Goal: Register for event/course

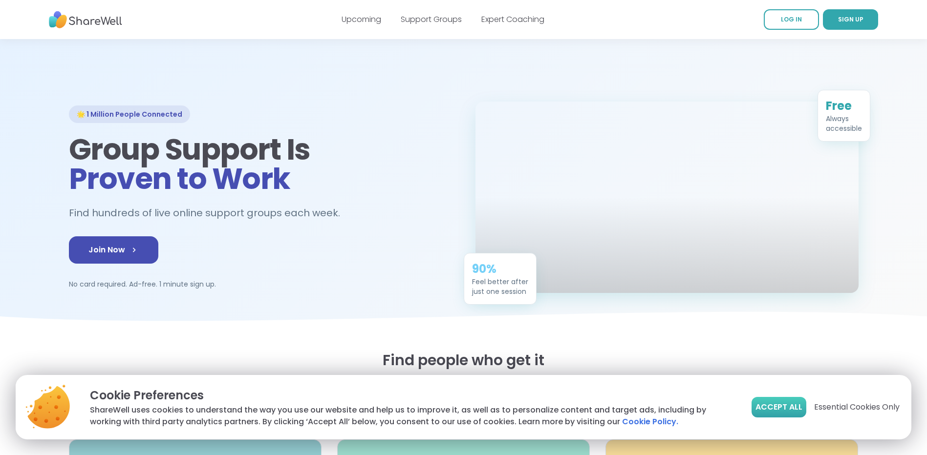
click at [778, 410] on span "Accept All" at bounding box center [778, 407] width 47 height 12
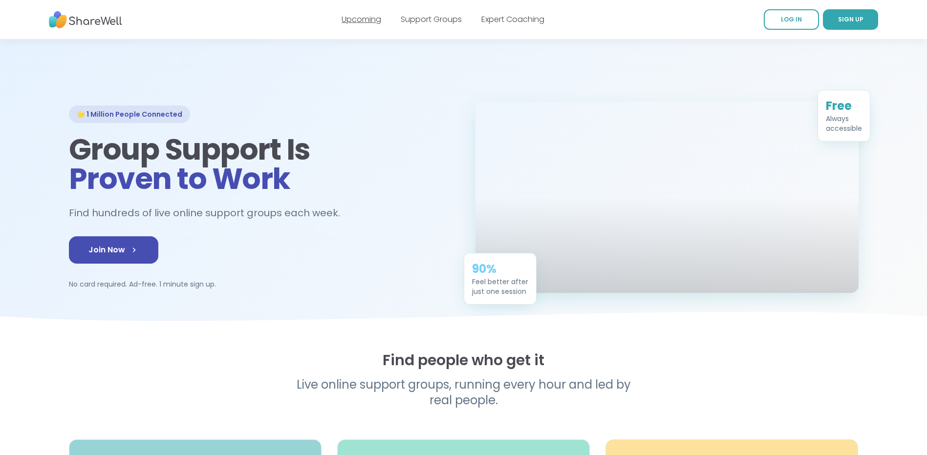
click at [355, 19] on link "Upcoming" at bounding box center [361, 19] width 40 height 11
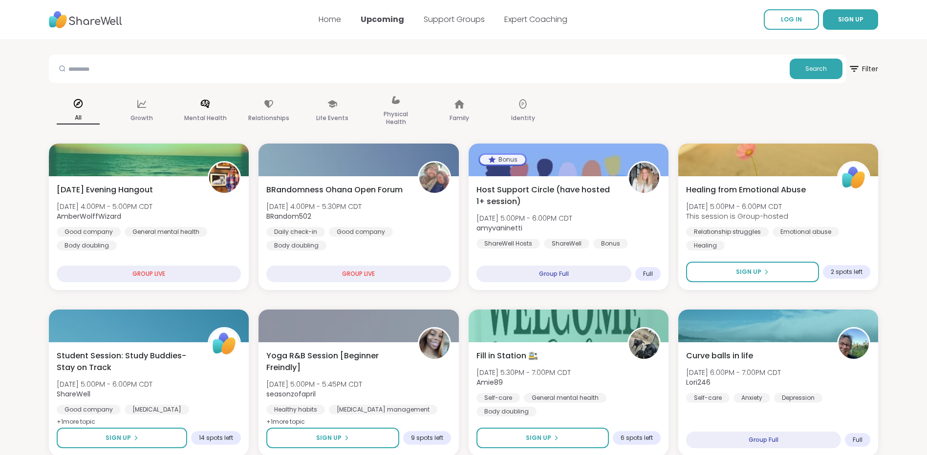
click at [199, 105] on div "Mental Health" at bounding box center [205, 111] width 59 height 49
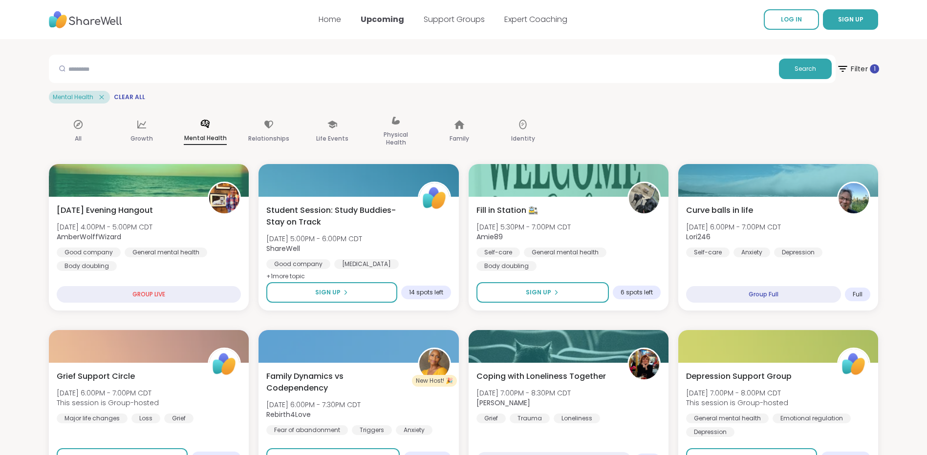
click at [862, 65] on span "Filter 1" at bounding box center [857, 69] width 42 height 24
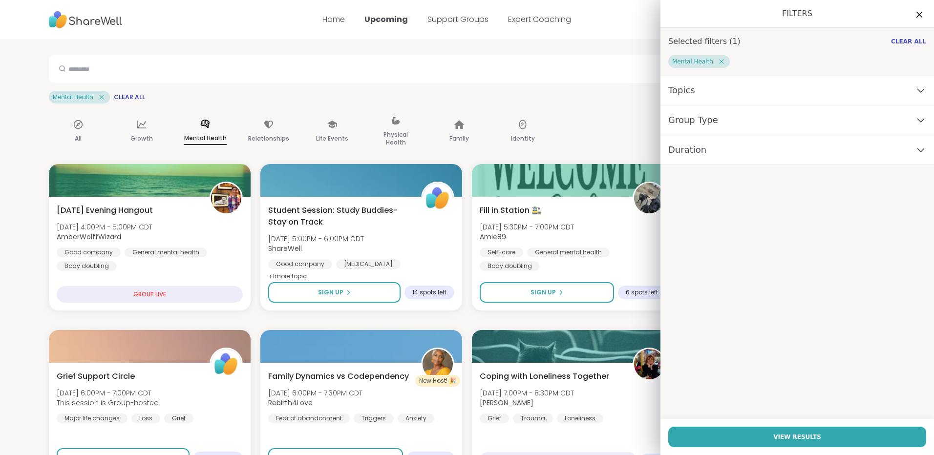
click at [913, 18] on icon at bounding box center [919, 14] width 12 height 12
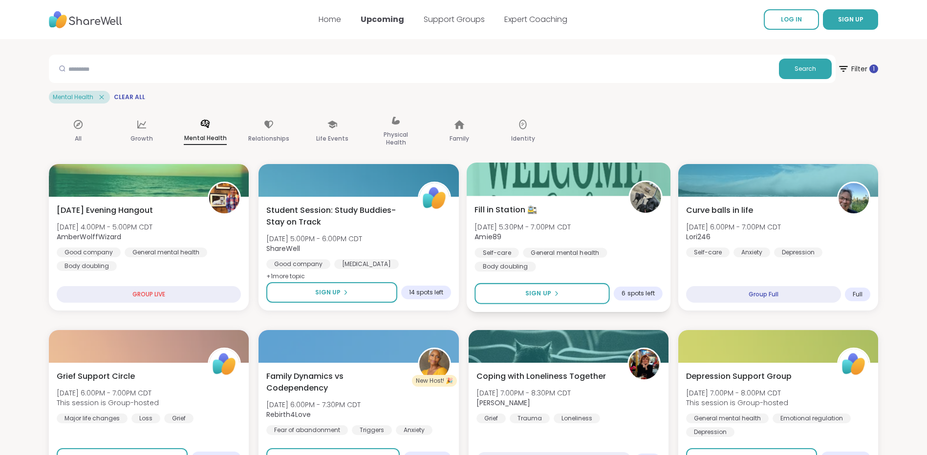
click at [598, 220] on div "Fill in Station 🚉 [DATE] 5:30PM - 7:00PM CDT Amie89 Self-care General mental he…" at bounding box center [568, 238] width 188 height 68
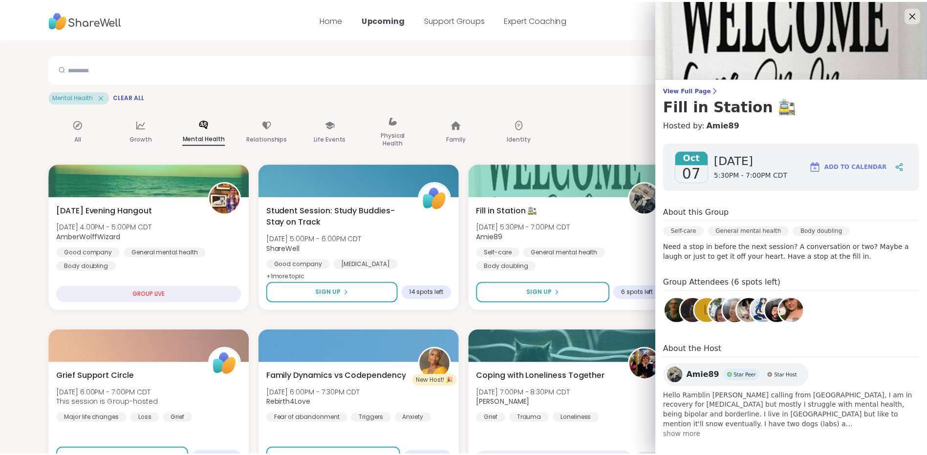
scroll to position [8, 0]
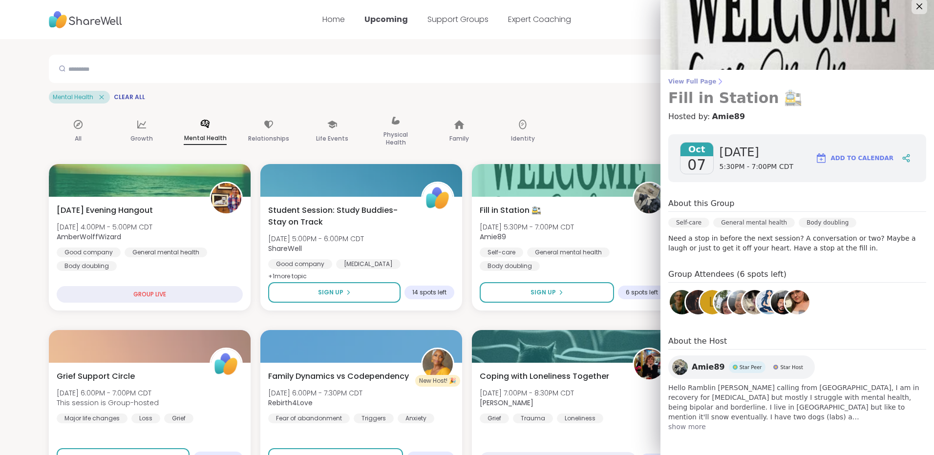
click at [698, 82] on span "View Full Page" at bounding box center [797, 82] width 258 height 8
